Goal: Contribute content: Contribute content

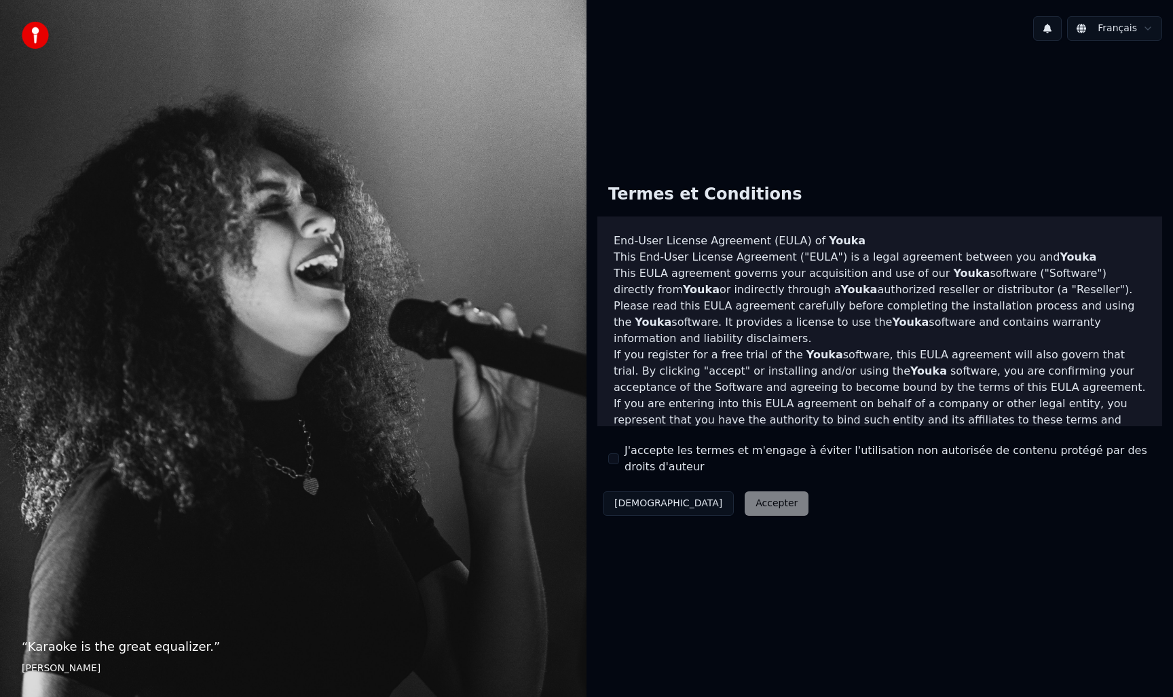
click at [683, 498] on div "Décliner Accepter" at bounding box center [705, 503] width 217 height 35
click at [694, 502] on div "Décliner Accepter" at bounding box center [705, 503] width 217 height 35
click at [627, 458] on label "J'accepte les termes et m'engage à éviter l'utilisation non autorisée de conten…" at bounding box center [888, 459] width 527 height 33
click at [619, 458] on button "J'accepte les termes et m'engage à éviter l'utilisation non autorisée de conten…" at bounding box center [613, 459] width 11 height 11
click at [745, 498] on button "Accepter" at bounding box center [777, 504] width 64 height 24
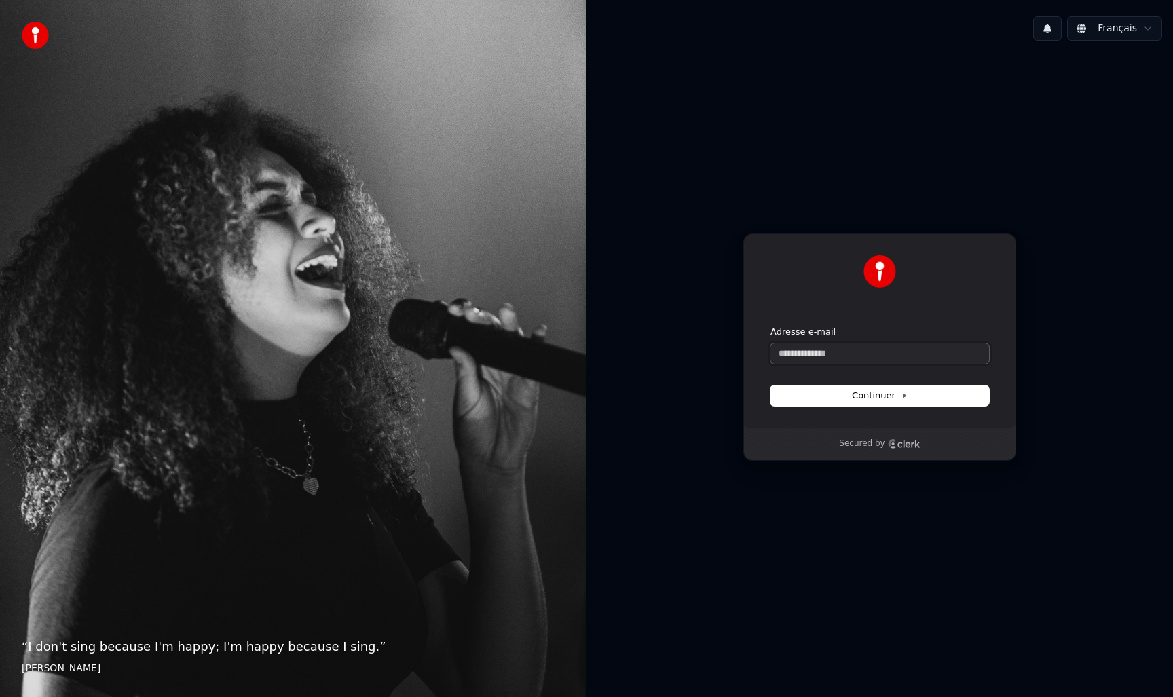
click at [870, 355] on input "Adresse e-mail" at bounding box center [880, 354] width 219 height 20
type input "*"
click at [771, 326] on button "submit" at bounding box center [771, 326] width 0 height 0
type input "**********"
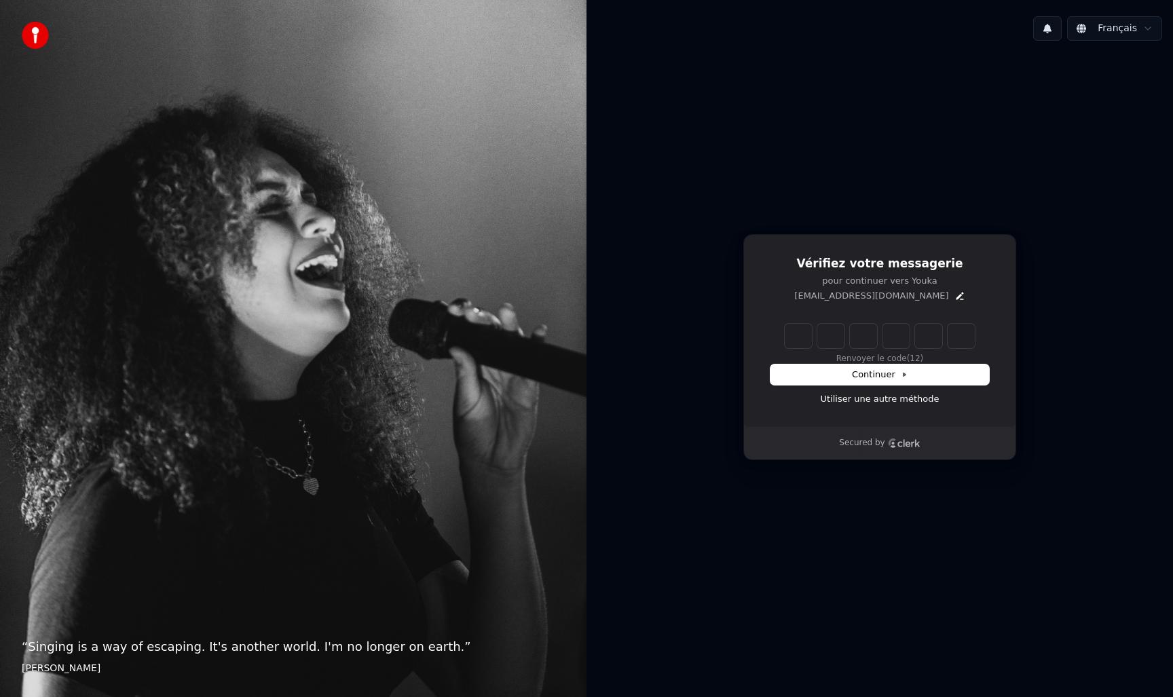
click at [791, 334] on input "Enter verification code" at bounding box center [880, 336] width 190 height 24
paste input "******"
type input "******"
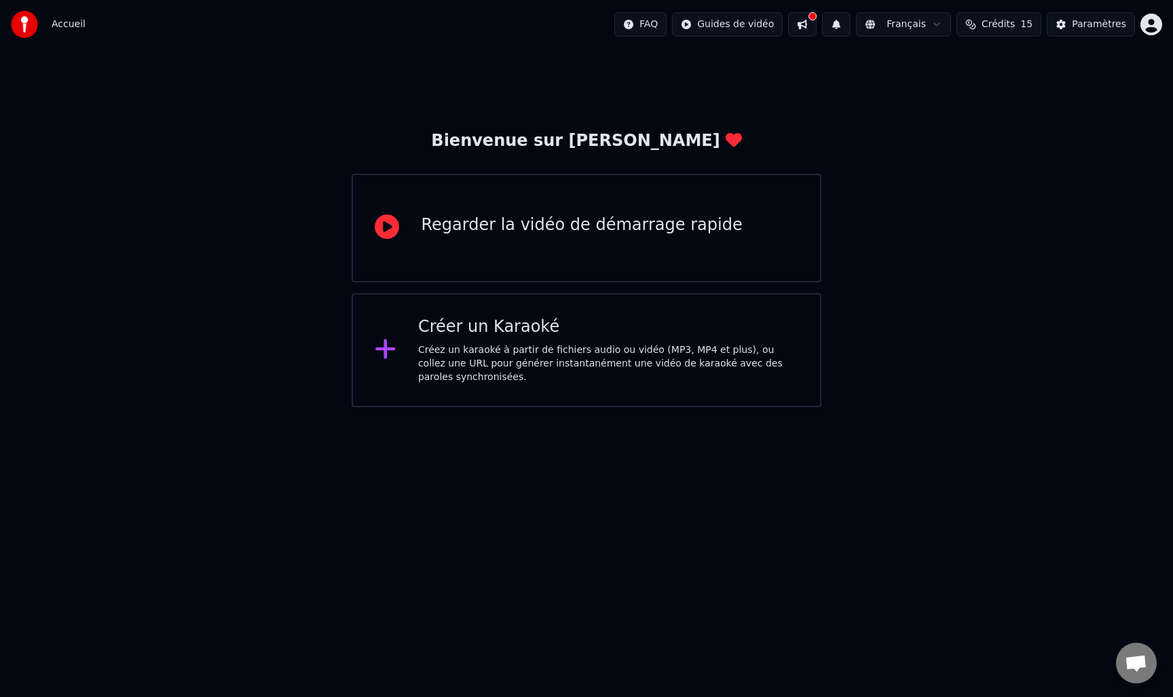
click at [392, 342] on icon at bounding box center [386, 349] width 22 height 24
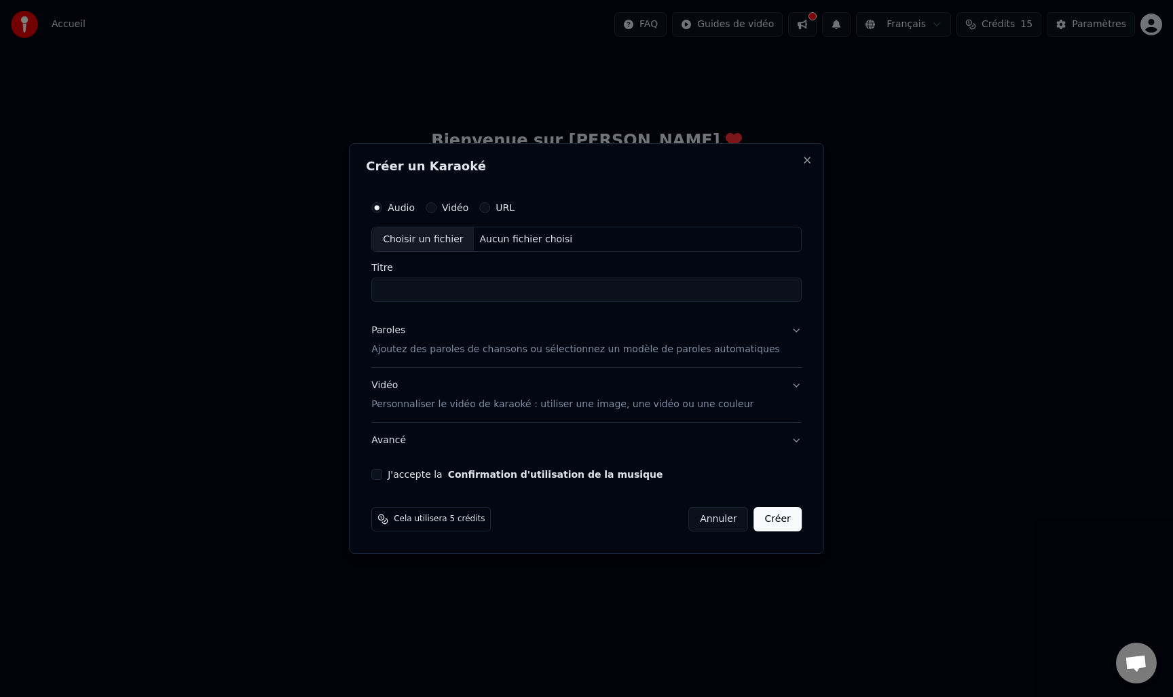
click at [784, 332] on button "Paroles Ajoutez des paroles de chansons ou sélectionnez un modèle de paroles au…" at bounding box center [586, 341] width 430 height 54
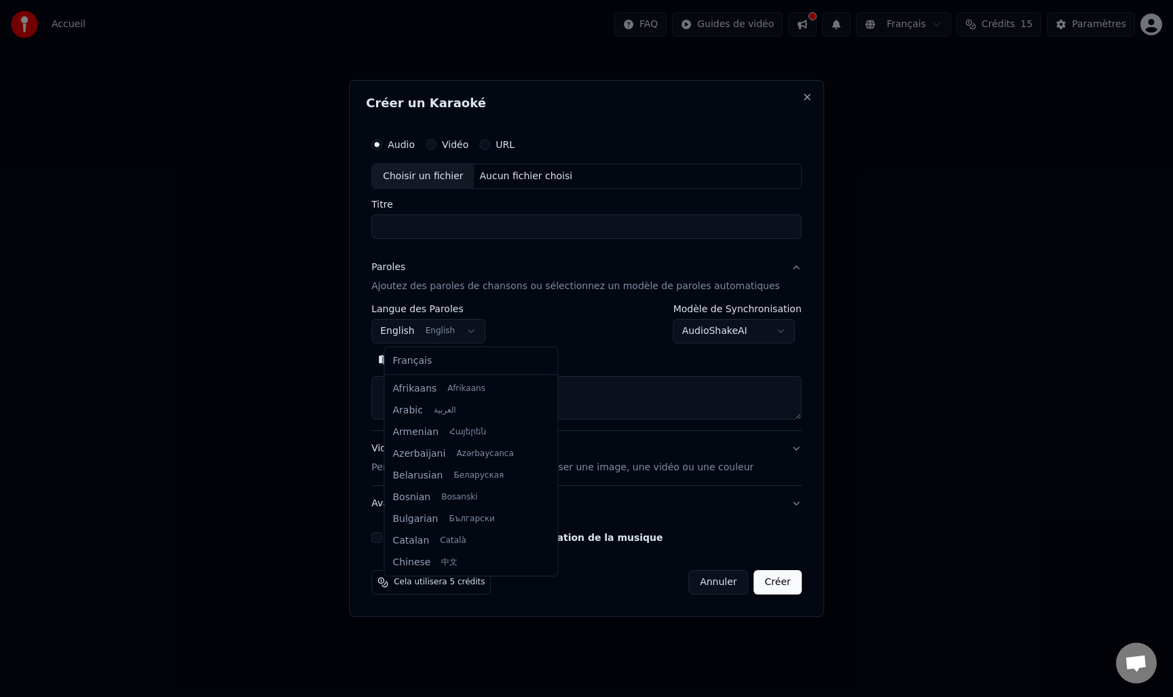
click at [402, 327] on body "**********" at bounding box center [586, 203] width 1173 height 407
select select "**"
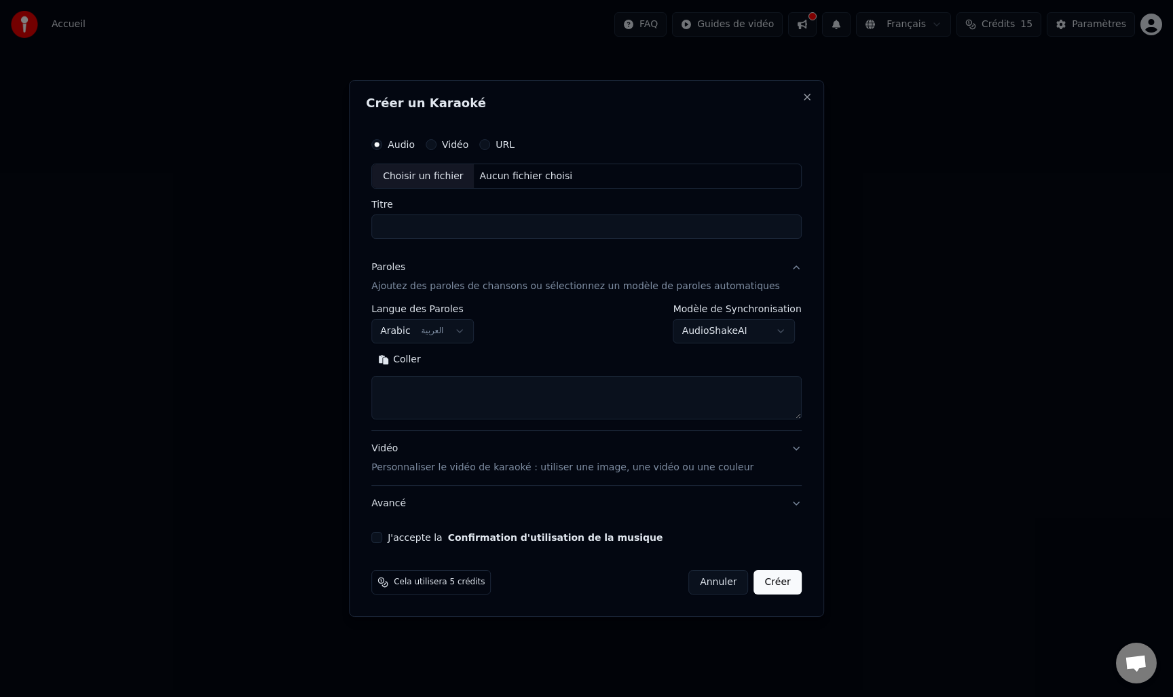
click at [730, 331] on body "**********" at bounding box center [586, 203] width 1173 height 407
click at [484, 213] on div "Titre" at bounding box center [586, 219] width 430 height 39
click at [477, 235] on input "Titre" at bounding box center [586, 227] width 430 height 24
click at [472, 172] on div "Choisir un fichier" at bounding box center [423, 176] width 102 height 24
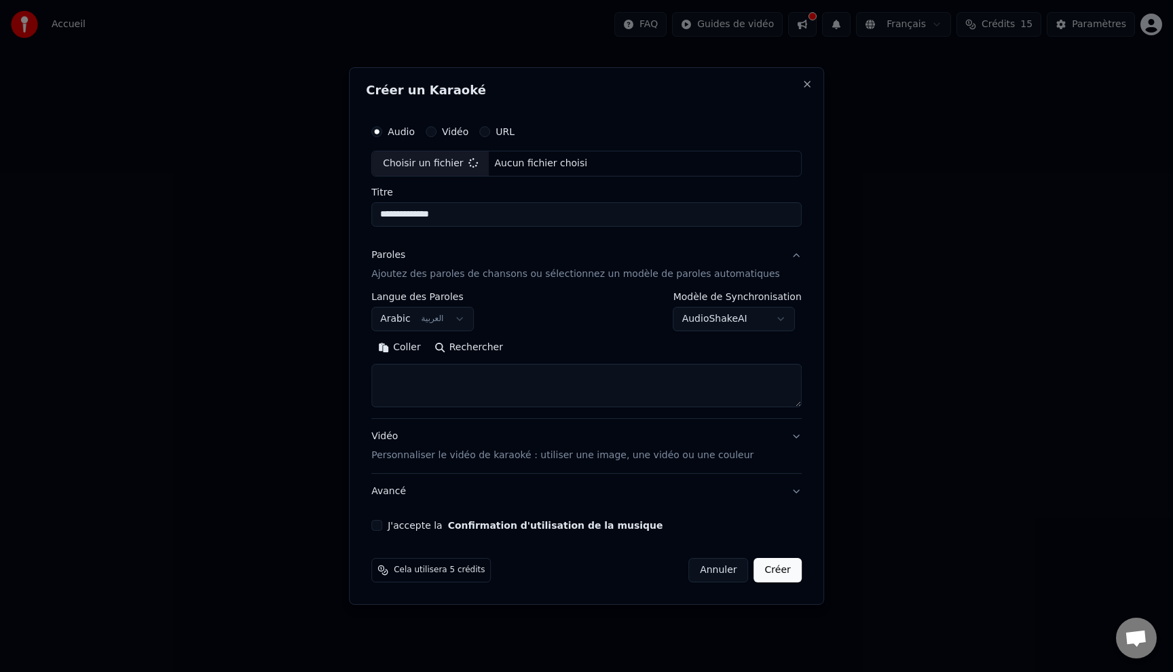
click at [508, 379] on textarea at bounding box center [586, 385] width 430 height 43
type input "**********"
click at [408, 339] on button "Coller" at bounding box center [399, 348] width 56 height 22
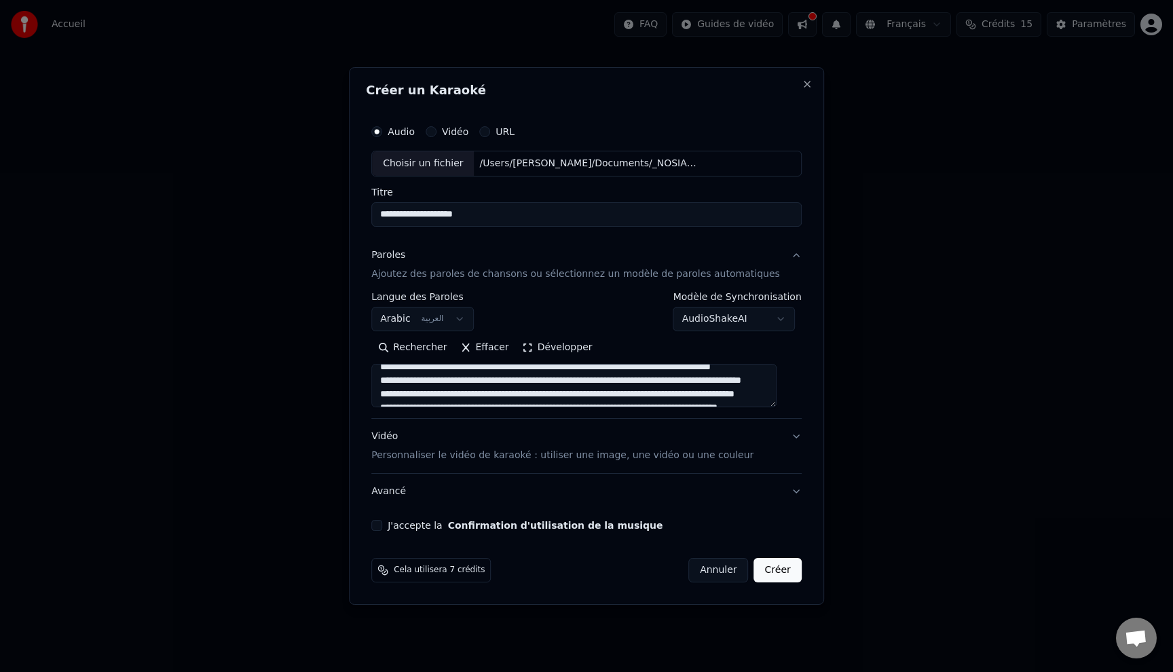
scroll to position [552, 0]
click at [665, 397] on textarea at bounding box center [573, 385] width 405 height 43
paste textarea "**********"
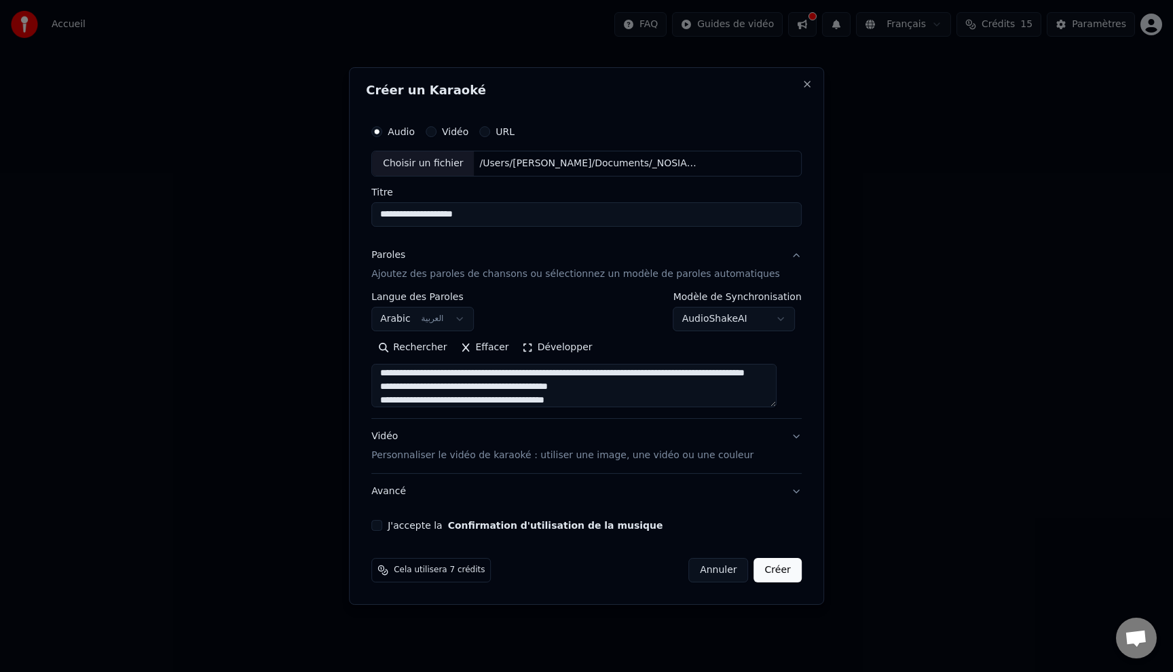
click at [491, 403] on textarea at bounding box center [573, 385] width 405 height 43
click at [553, 395] on textarea at bounding box center [573, 385] width 405 height 43
drag, startPoint x: 403, startPoint y: 387, endPoint x: 525, endPoint y: 388, distance: 122.2
click at [525, 388] on textarea at bounding box center [573, 385] width 405 height 43
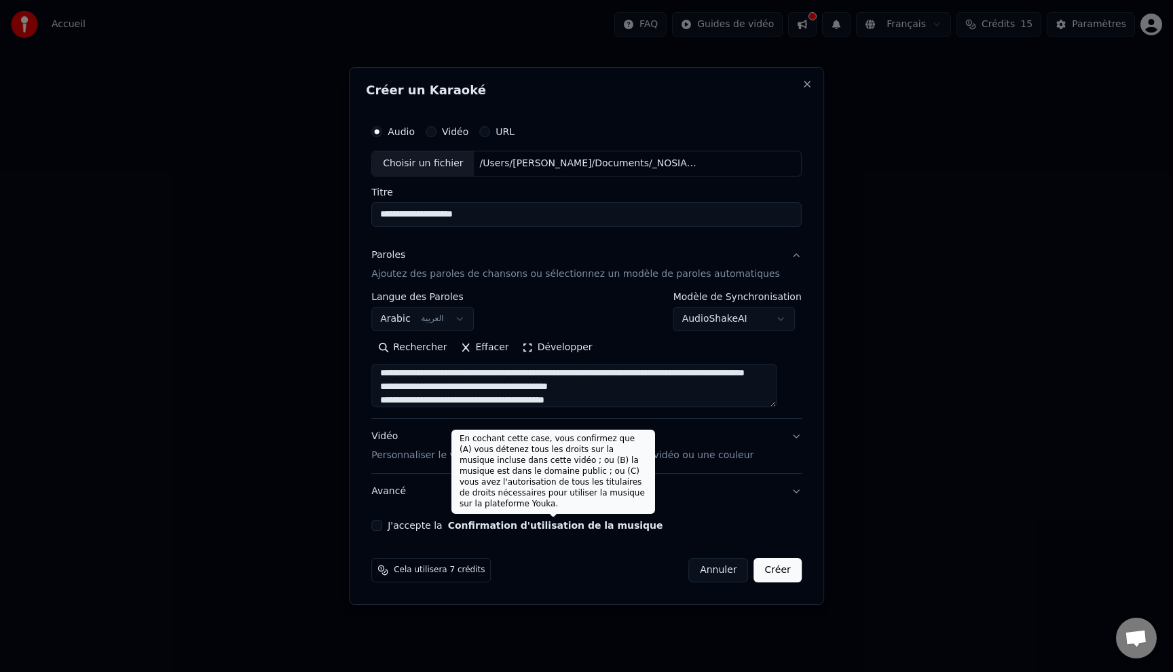
type textarea "**********"
click at [536, 526] on button "Confirmation d'utilisation de la musique" at bounding box center [555, 526] width 215 height 10
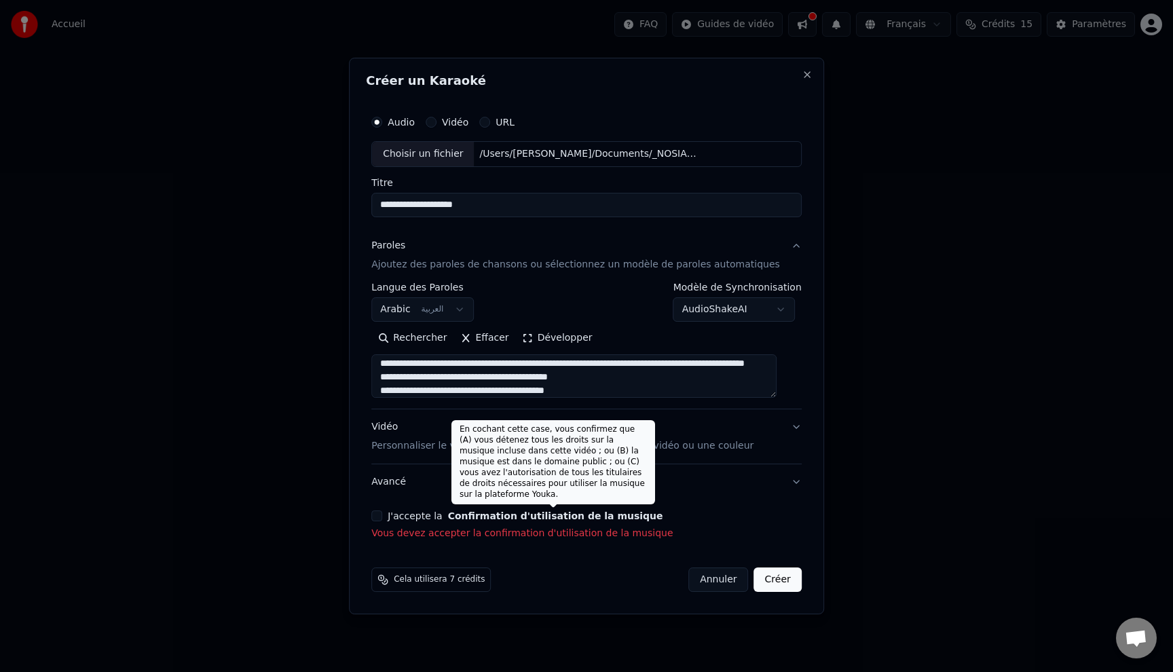
click at [580, 519] on button "Confirmation d'utilisation de la musique" at bounding box center [555, 516] width 215 height 10
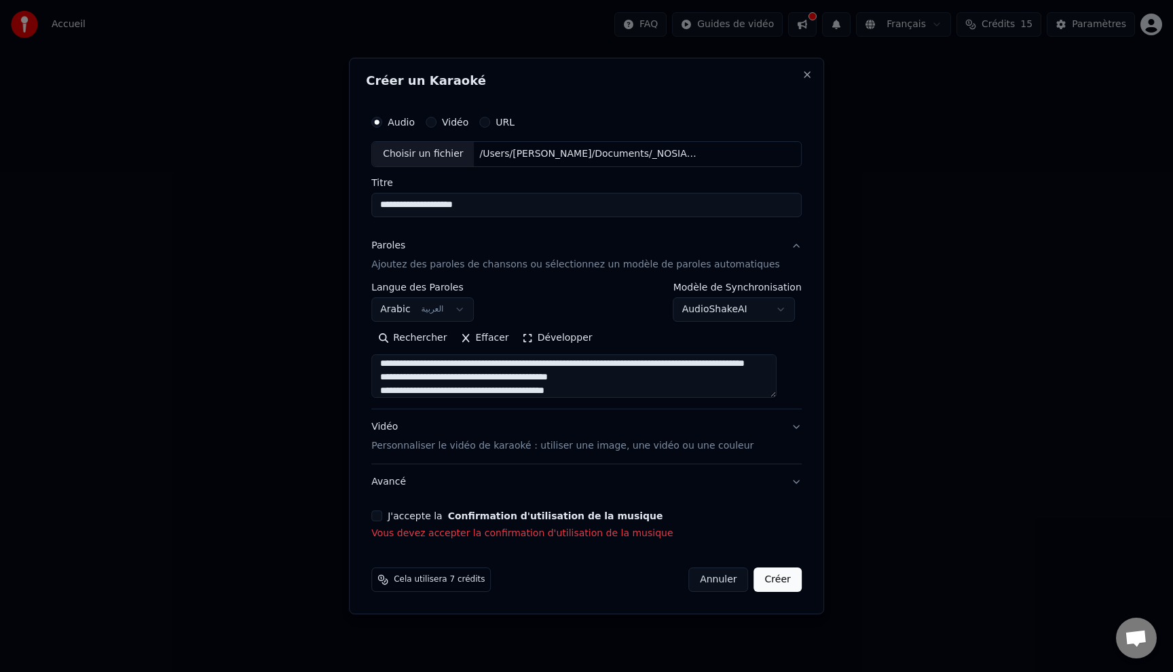
click at [382, 513] on div "**********" at bounding box center [586, 324] width 441 height 443
click at [382, 512] on button "J'accepte la Confirmation d'utilisation de la musique" at bounding box center [376, 516] width 11 height 11
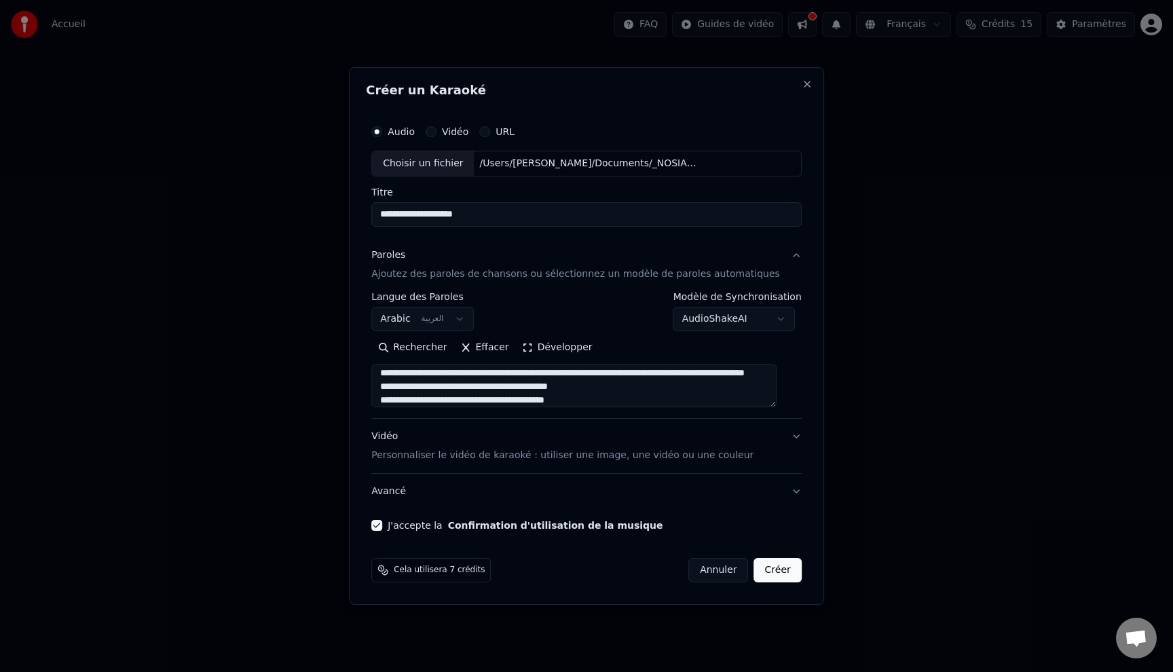
click at [785, 434] on button "Vidéo Personnaliser le vidéo de karaoké : utiliser une image, une vidéo ou une …" at bounding box center [586, 446] width 430 height 54
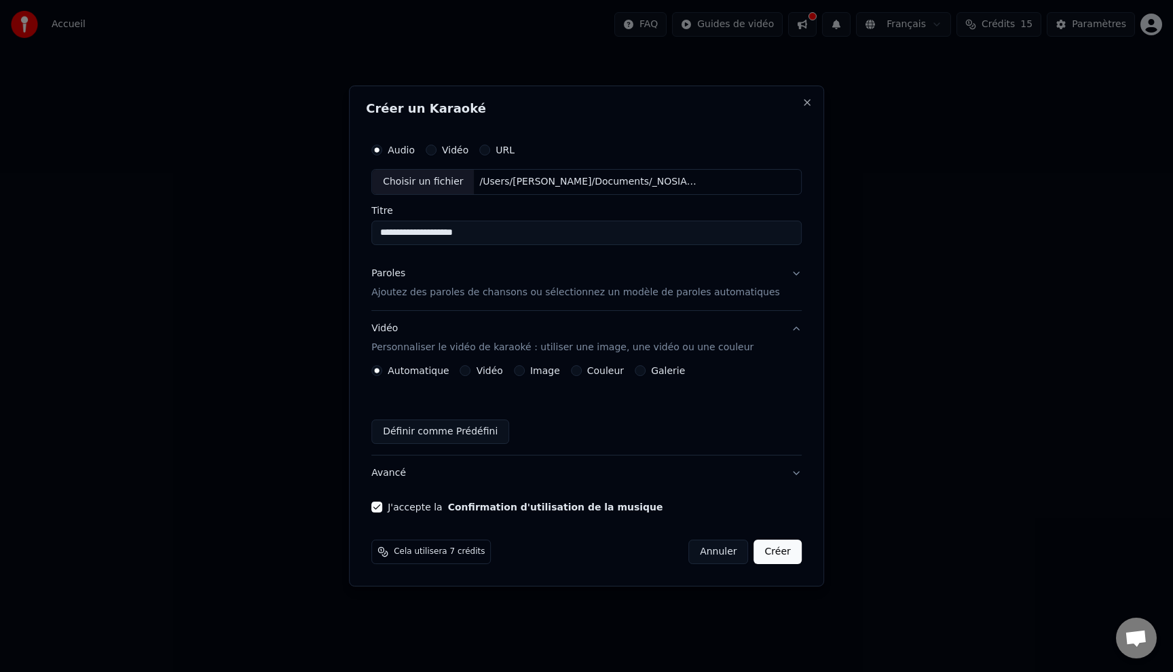
click at [498, 371] on label "Vidéo" at bounding box center [490, 371] width 26 height 10
click at [471, 371] on button "Vidéo" at bounding box center [465, 370] width 11 height 11
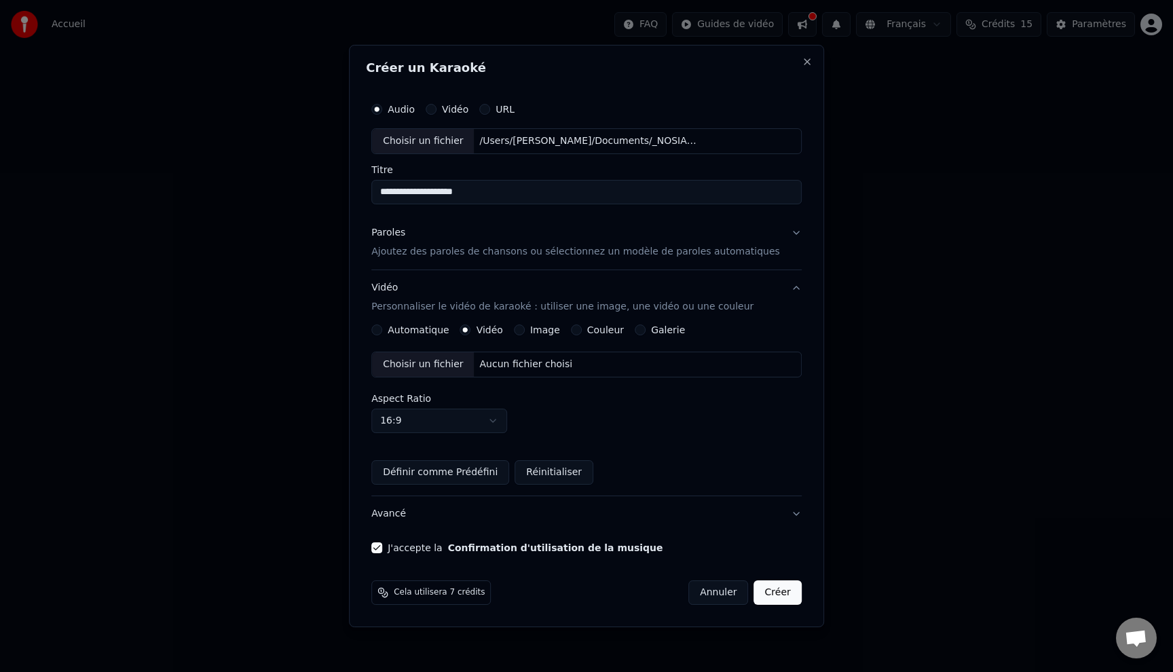
click at [424, 327] on label "Automatique" at bounding box center [418, 330] width 61 height 10
click at [382, 327] on button "Automatique" at bounding box center [376, 330] width 11 height 11
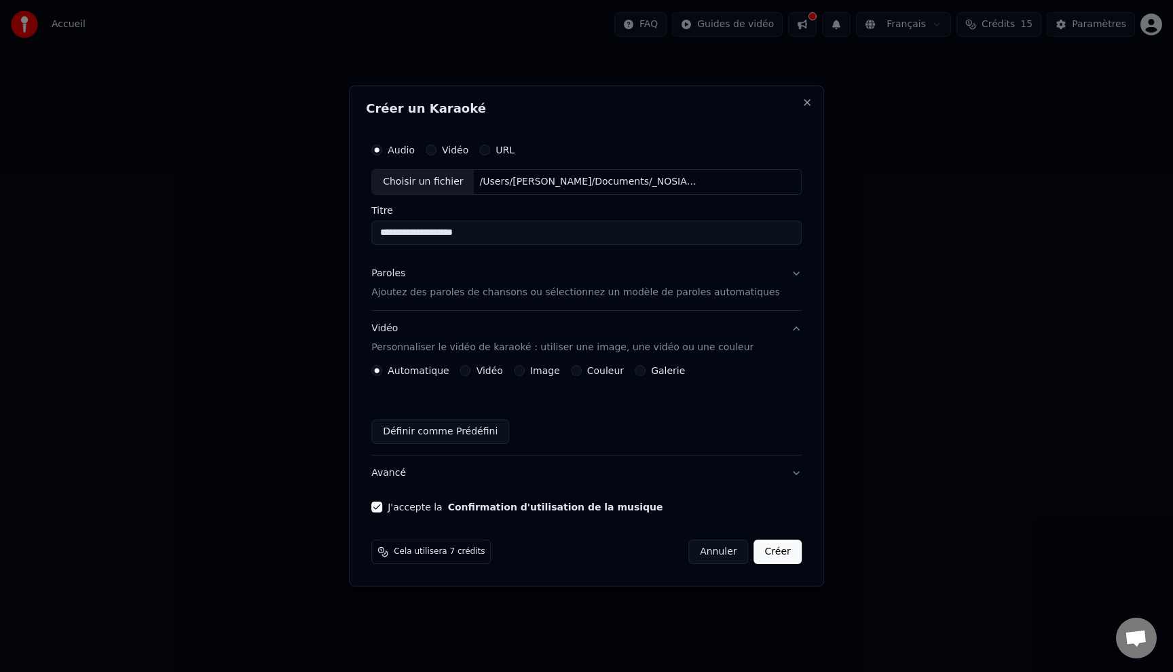
click at [779, 551] on button "Créer" at bounding box center [778, 552] width 48 height 24
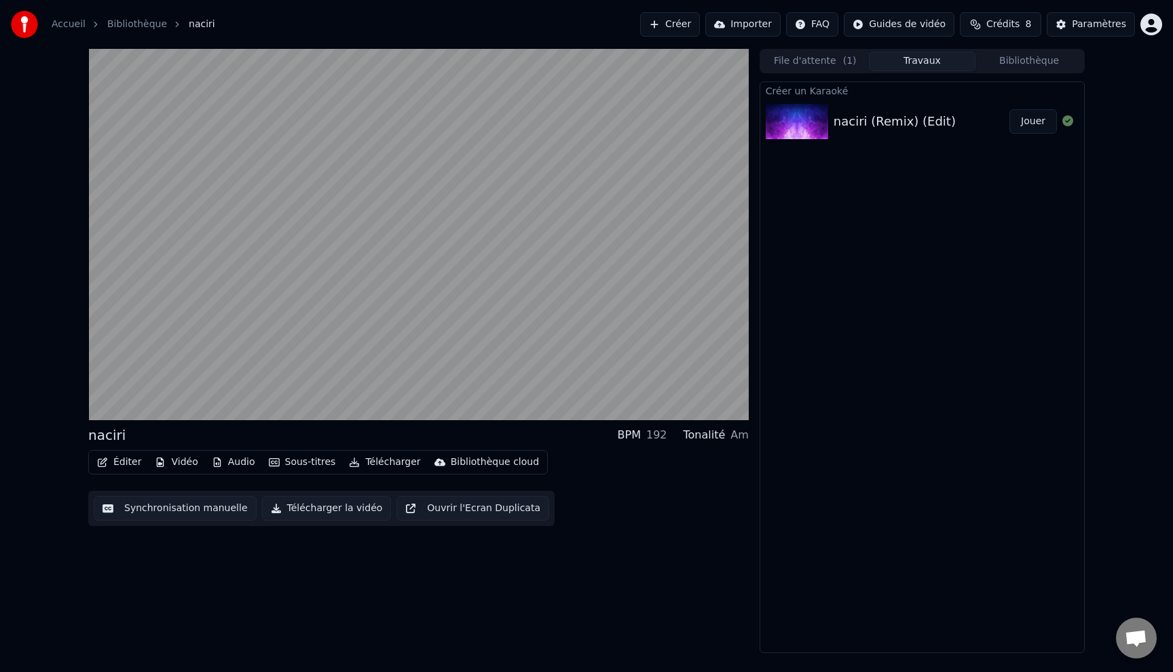
click at [1033, 120] on button "Jouer" at bounding box center [1034, 121] width 48 height 24
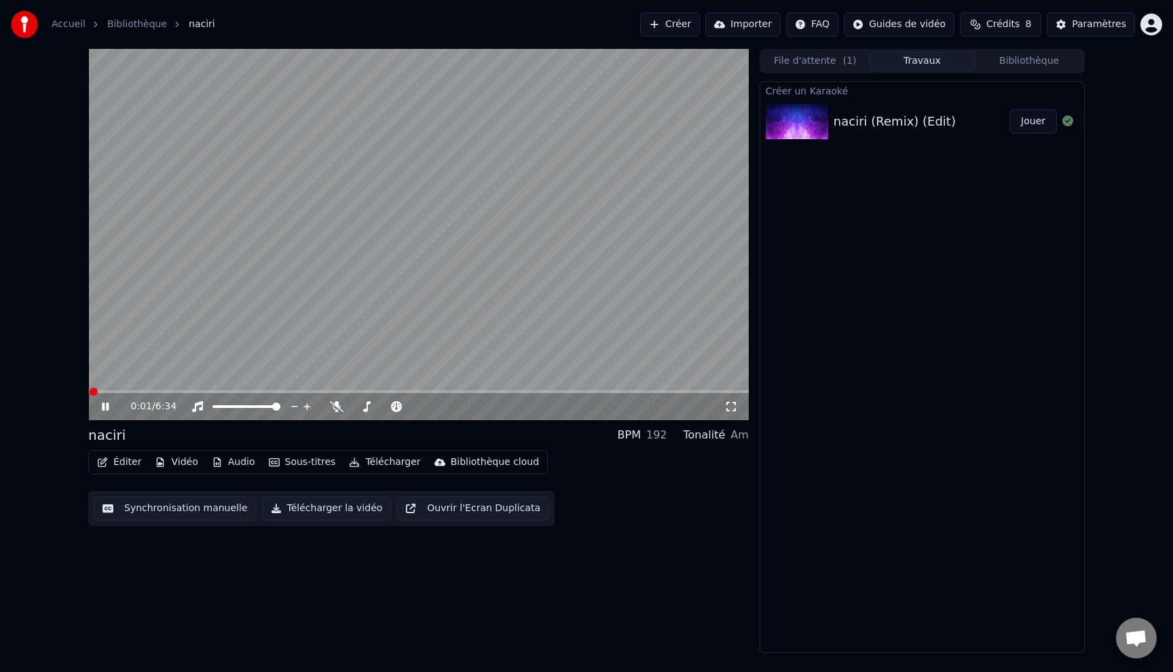
click at [102, 408] on icon at bounding box center [115, 406] width 32 height 11
drag, startPoint x: 96, startPoint y: 396, endPoint x: 86, endPoint y: 395, distance: 9.5
click at [86, 395] on div "0:01 / 6:34 naciri BPM 192 Tonalité Am Éditer Vidéo Audio Sous-titres Télécharg…" at bounding box center [586, 351] width 1018 height 604
click at [90, 394] on span at bounding box center [94, 392] width 8 height 8
click at [101, 405] on icon at bounding box center [105, 407] width 8 height 10
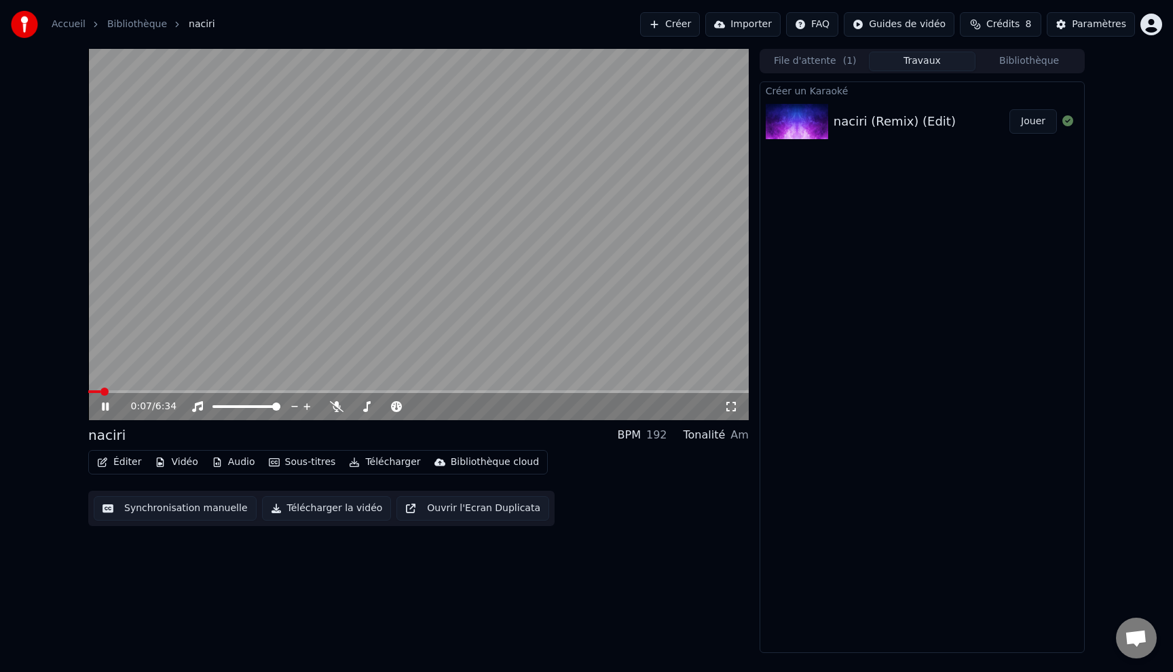
click at [108, 391] on span at bounding box center [104, 392] width 8 height 8
click at [111, 392] on span at bounding box center [418, 391] width 661 height 3
click at [110, 392] on span at bounding box center [101, 391] width 27 height 3
click at [110, 392] on span at bounding box center [100, 391] width 25 height 3
